Goal: Communication & Community: Answer question/provide support

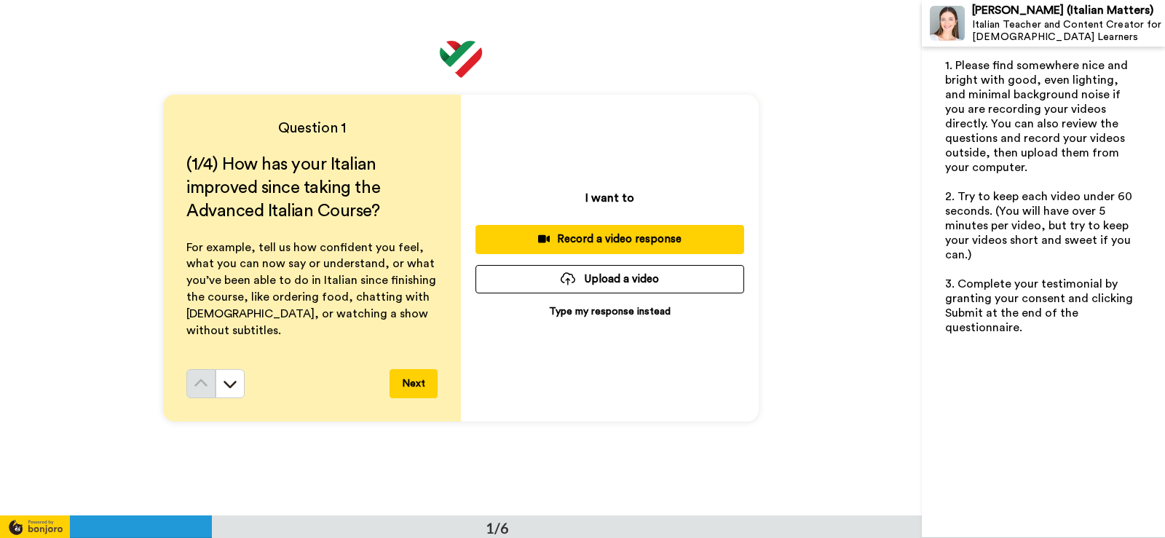
click at [604, 240] on div "Record a video response" at bounding box center [609, 239] width 245 height 15
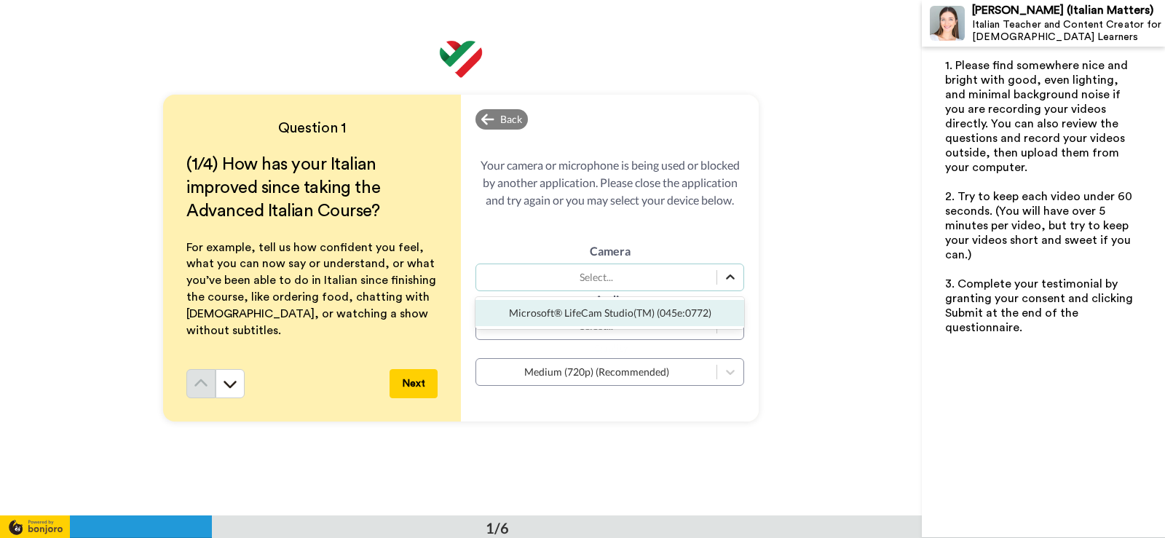
click at [726, 276] on icon at bounding box center [730, 277] width 15 height 15
click at [651, 319] on div "Microsoft® LifeCam Studio(TM) (045e:0772)" at bounding box center [609, 313] width 269 height 26
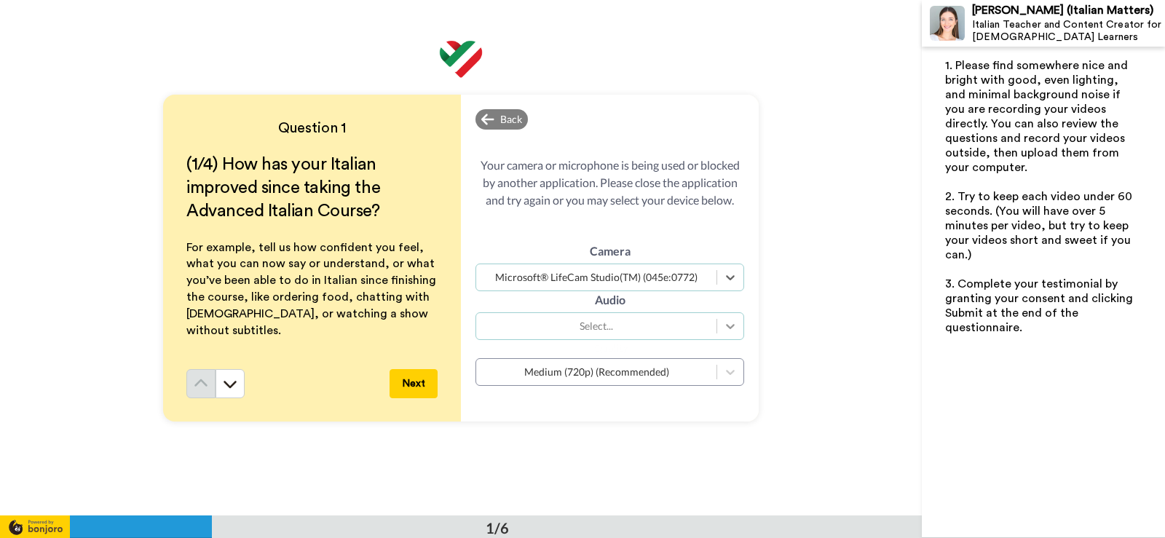
click at [726, 325] on icon at bounding box center [730, 326] width 15 height 15
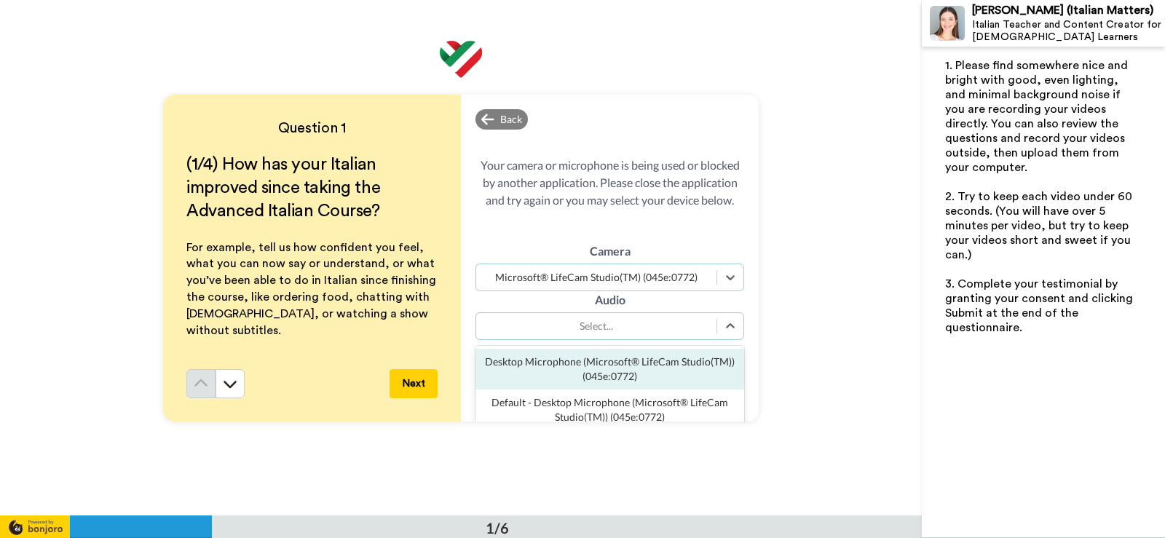
click at [628, 365] on div "Desktop Microphone (Microsoft® LifeCam Studio(TM)) (045e:0772)" at bounding box center [609, 369] width 269 height 41
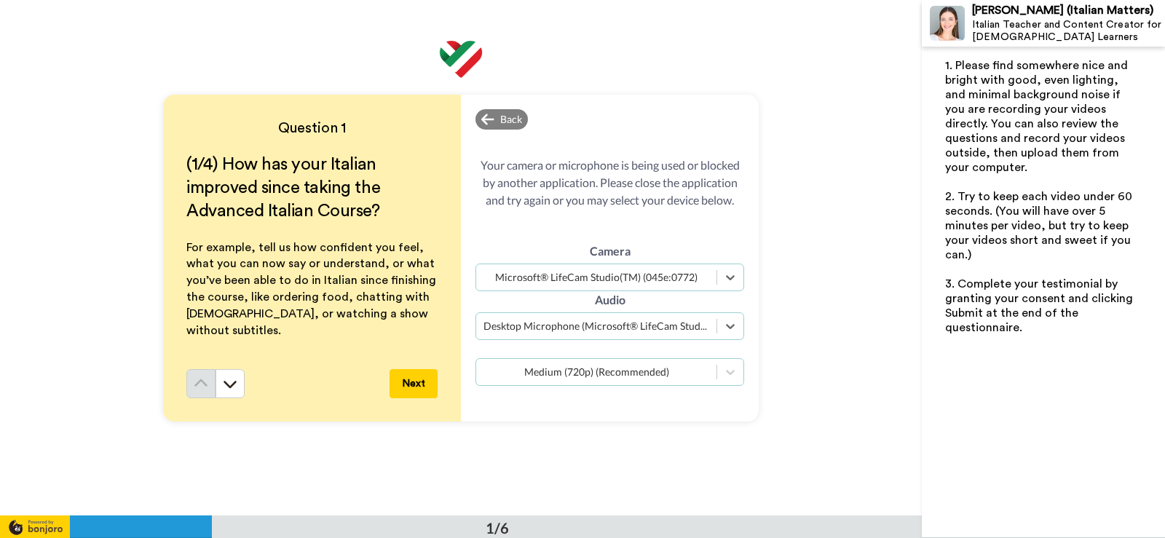
click at [673, 369] on div "Medium (720p) (Recommended)" at bounding box center [596, 372] width 226 height 15
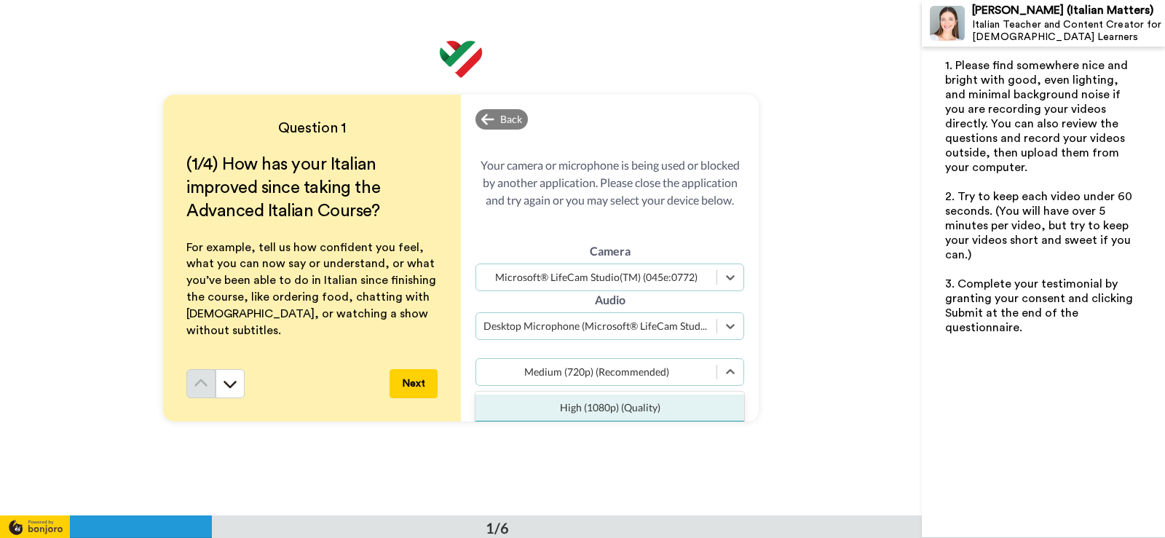
click at [671, 365] on div "Medium (720p) (Recommended)" at bounding box center [596, 372] width 226 height 15
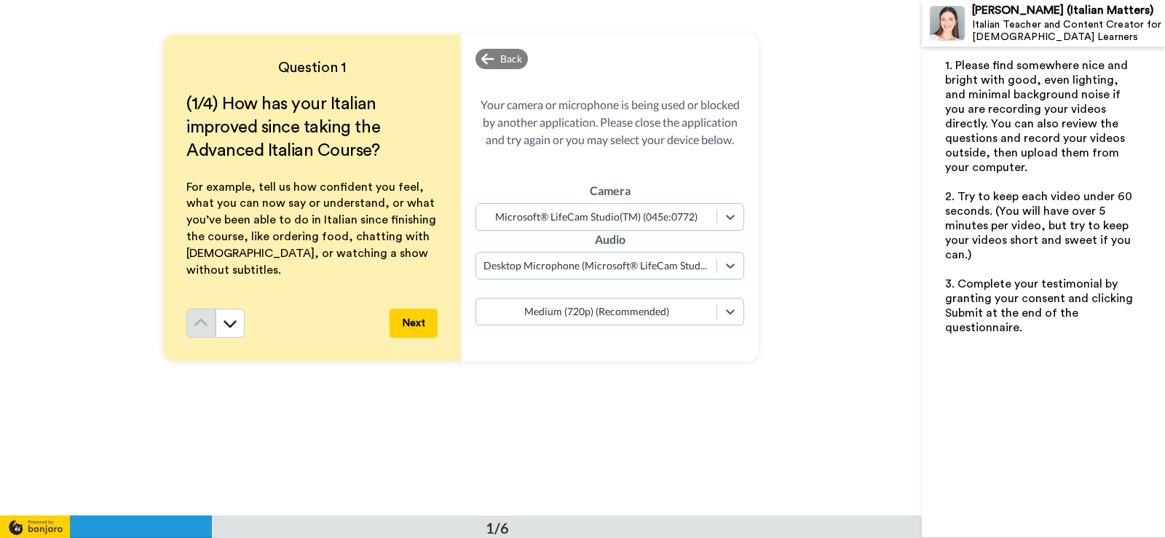
scroll to position [146, 0]
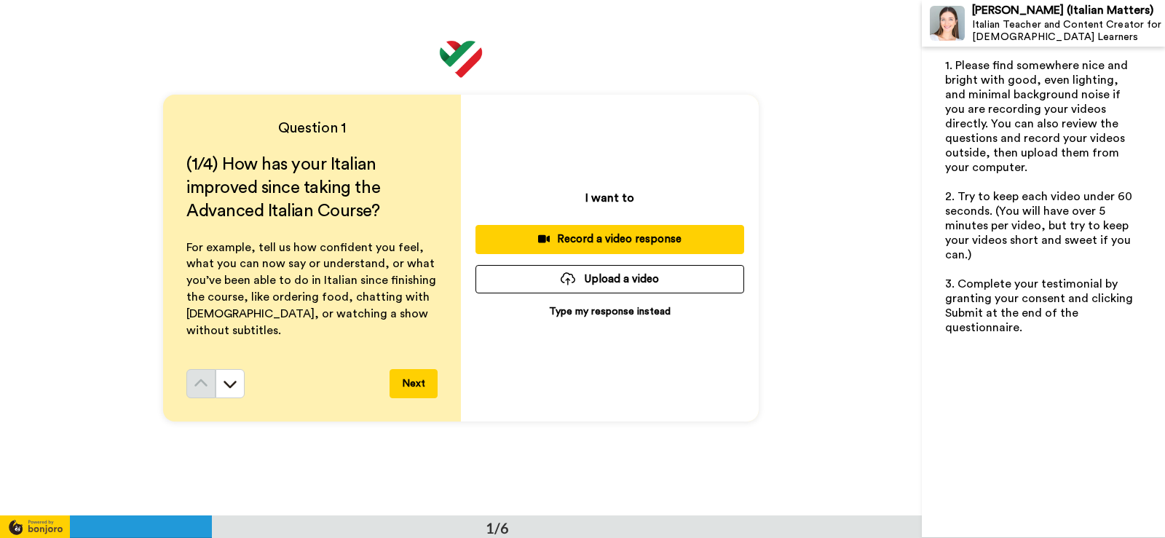
click at [600, 239] on div "Record a video response" at bounding box center [609, 239] width 245 height 15
click at [595, 243] on div "Record a video response" at bounding box center [609, 239] width 245 height 15
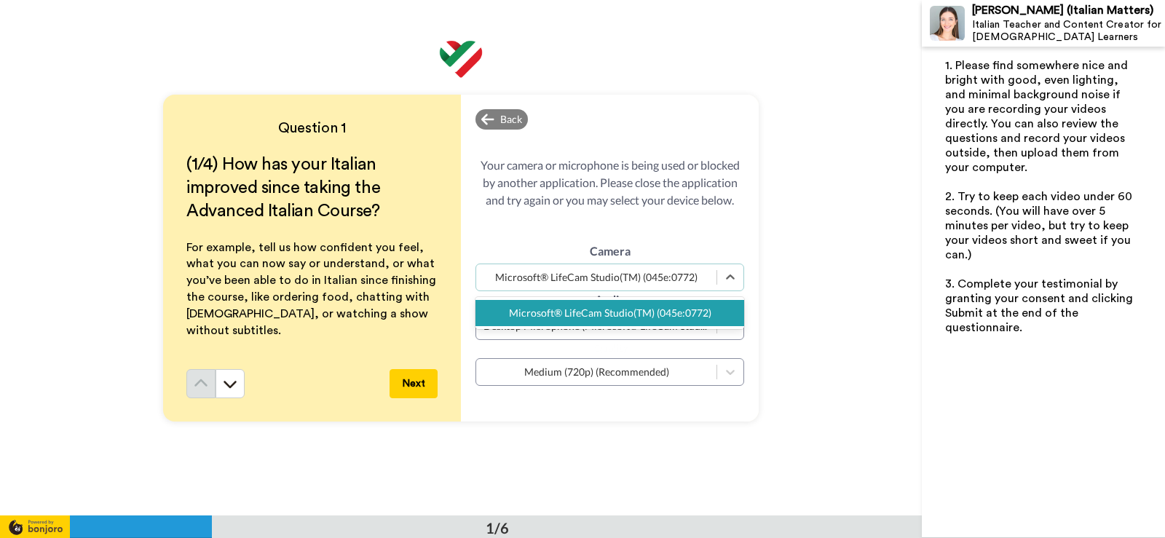
click at [593, 277] on div "Microsoft® LifeCam Studio(TM) (045e:0772)" at bounding box center [596, 277] width 226 height 15
click at [600, 321] on div "Microsoft® LifeCam Studio(TM) (045e:0772)" at bounding box center [609, 313] width 269 height 26
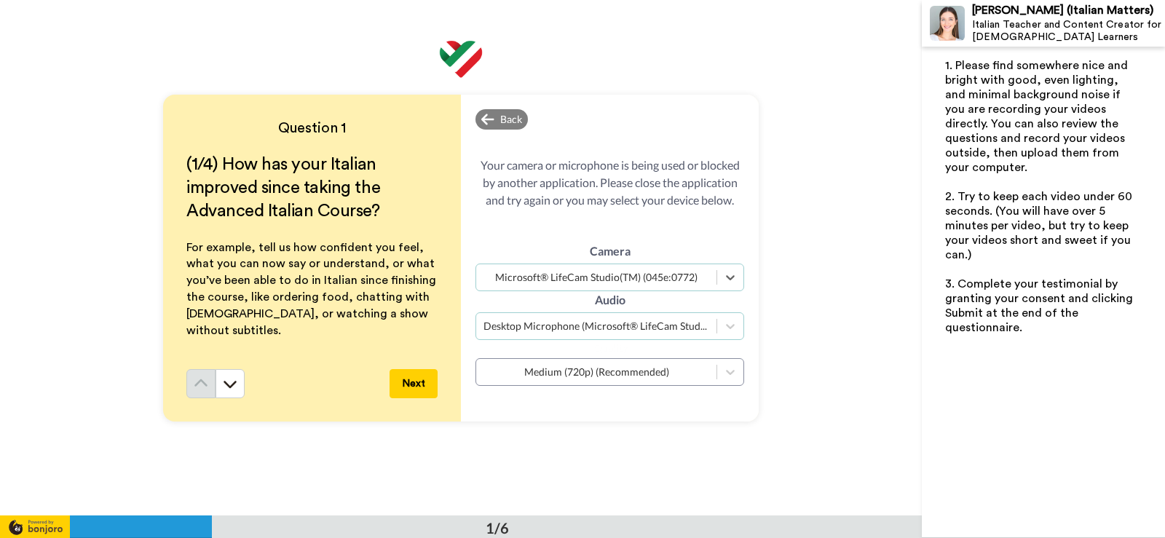
click at [611, 322] on div "Desktop Microphone (Microsoft® LifeCam Studio(TM)) (045e:0772)" at bounding box center [596, 326] width 226 height 15
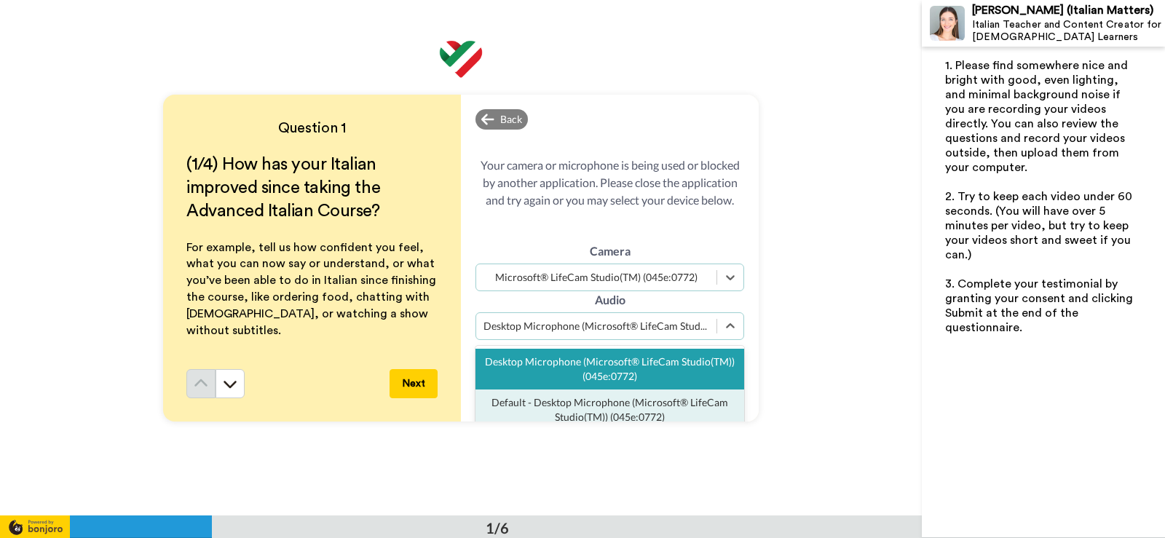
click at [586, 402] on div "Default - Desktop Microphone (Microsoft® LifeCam Studio(TM)) (045e:0772)" at bounding box center [609, 410] width 269 height 41
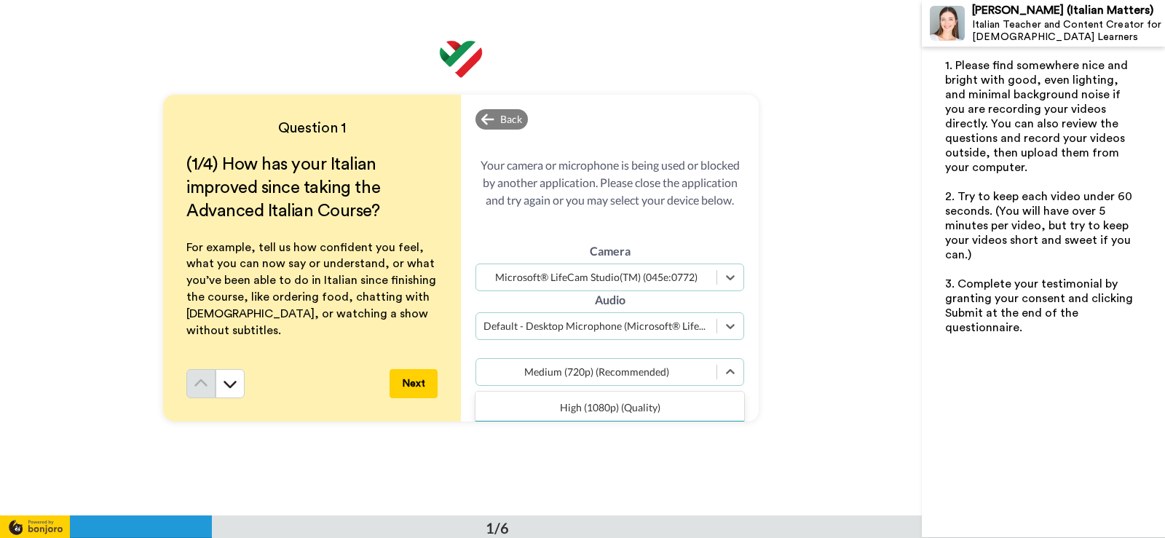
click at [684, 373] on div "Medium (720p) (Recommended)" at bounding box center [596, 372] width 226 height 15
click at [603, 374] on div "Medium (720p) (Recommended)" at bounding box center [596, 372] width 226 height 15
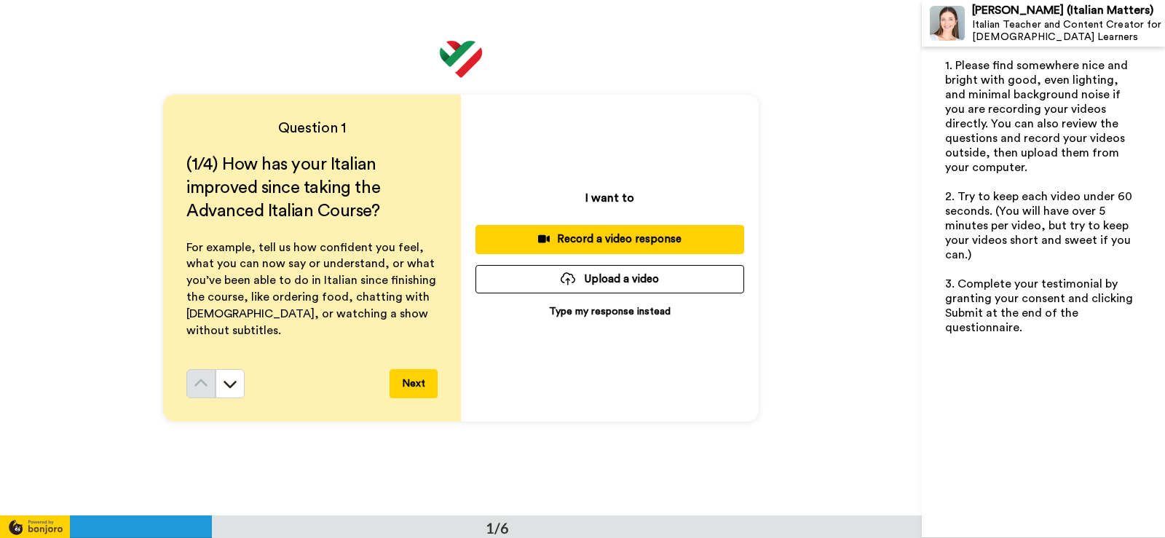
click at [601, 243] on div "Record a video response" at bounding box center [609, 239] width 245 height 15
click at [605, 245] on div "Record a video response" at bounding box center [609, 239] width 245 height 15
